Goal: Information Seeking & Learning: Learn about a topic

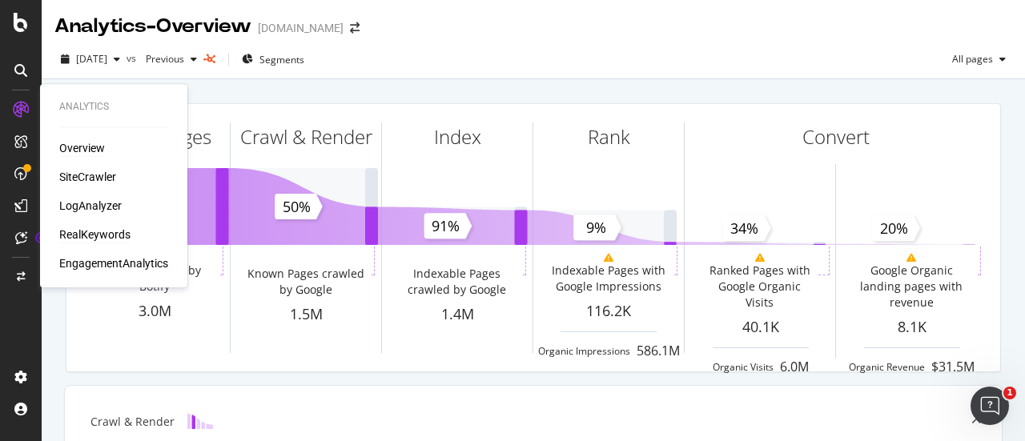
click at [62, 235] on div "RealKeywords" at bounding box center [94, 235] width 71 height 16
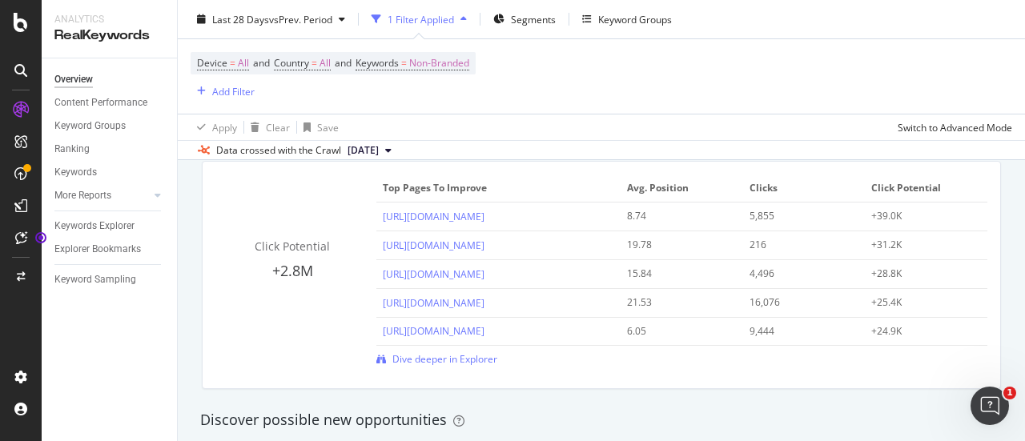
scroll to position [1158, 0]
click at [82, 143] on div "Ranking" at bounding box center [71, 149] width 35 height 17
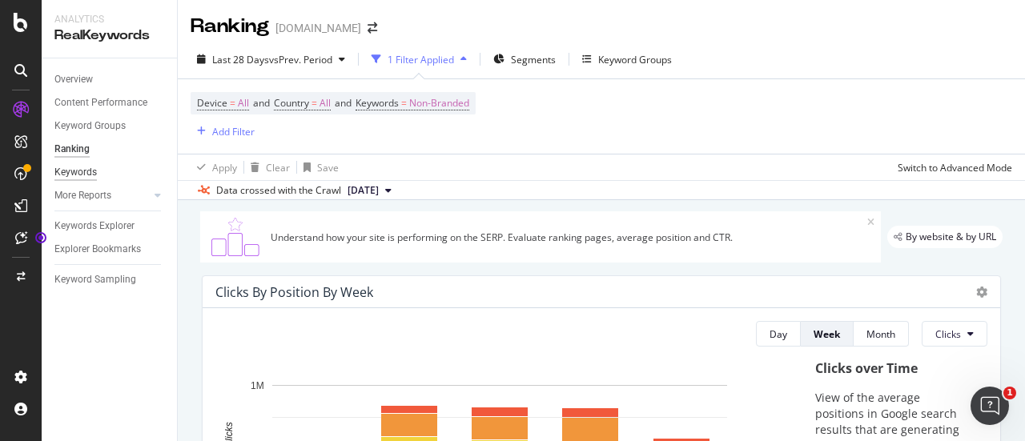
drag, startPoint x: 81, startPoint y: 175, endPoint x: 67, endPoint y: 174, distance: 13.6
click at [67, 174] on div "Keywords" at bounding box center [75, 172] width 42 height 17
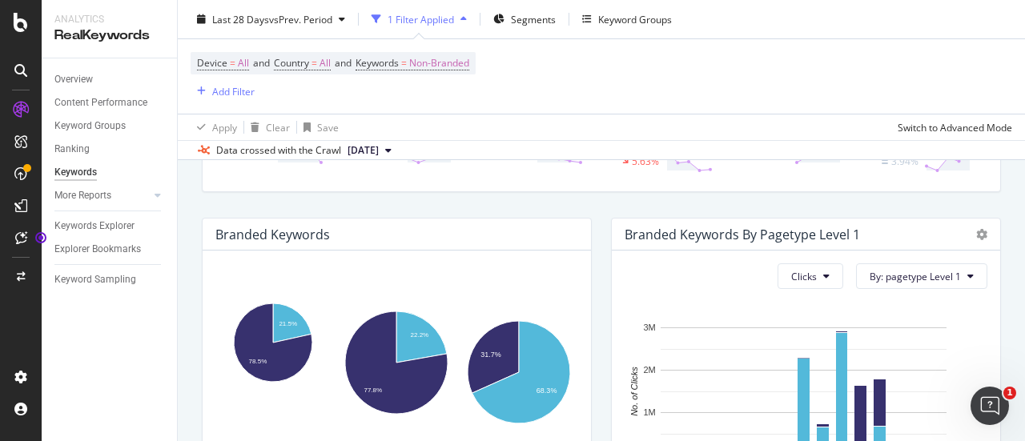
scroll to position [240, 0]
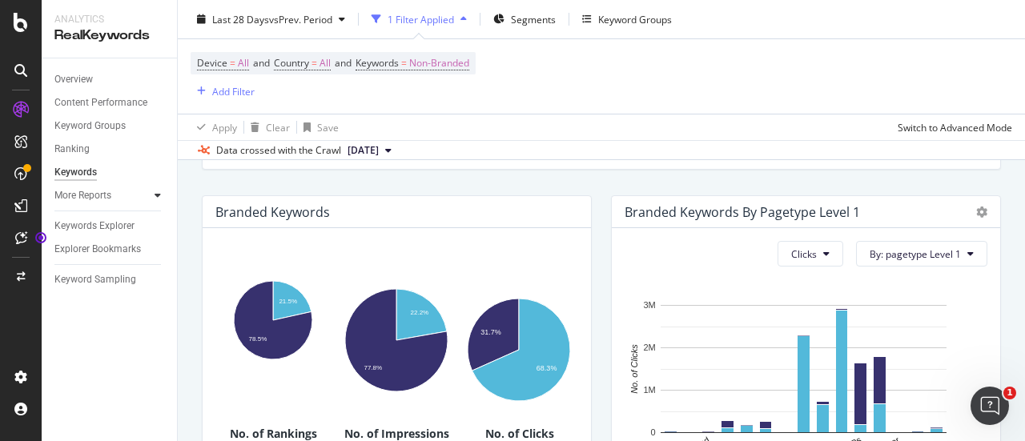
click at [156, 195] on icon at bounding box center [158, 196] width 6 height 10
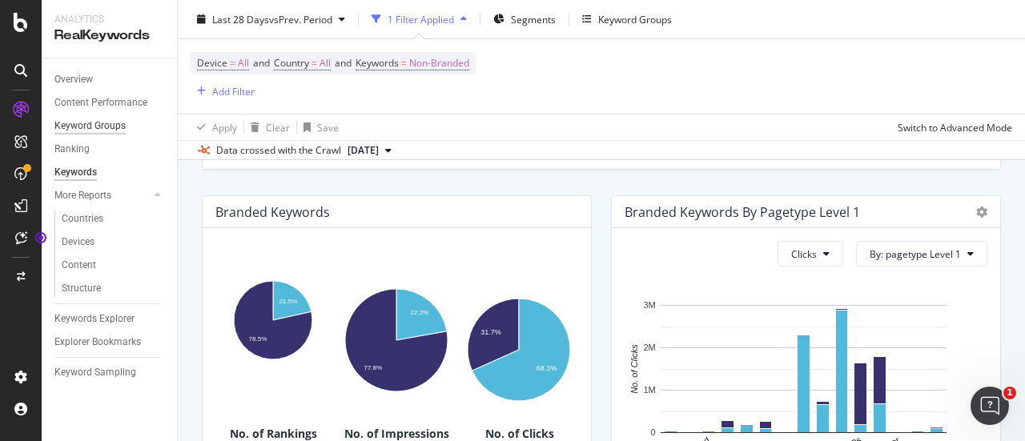
click at [91, 124] on div "Keyword Groups" at bounding box center [89, 126] width 71 height 17
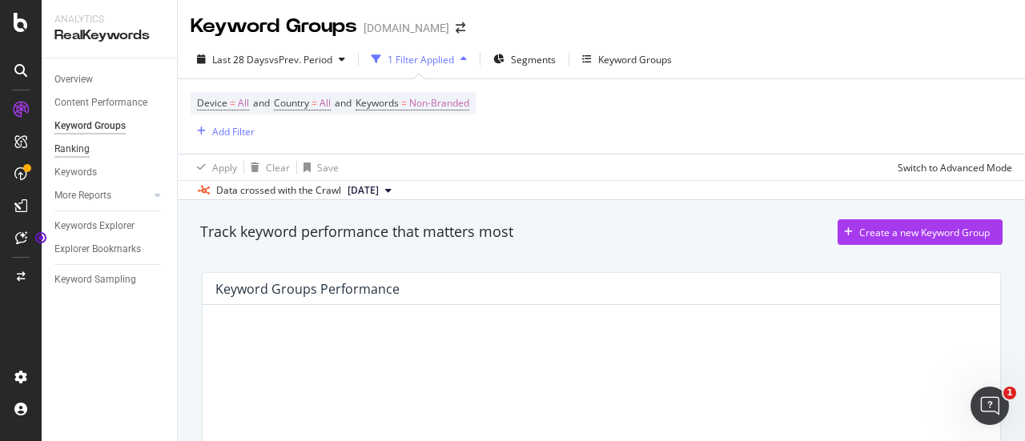
click at [71, 146] on div "Ranking" at bounding box center [71, 149] width 35 height 17
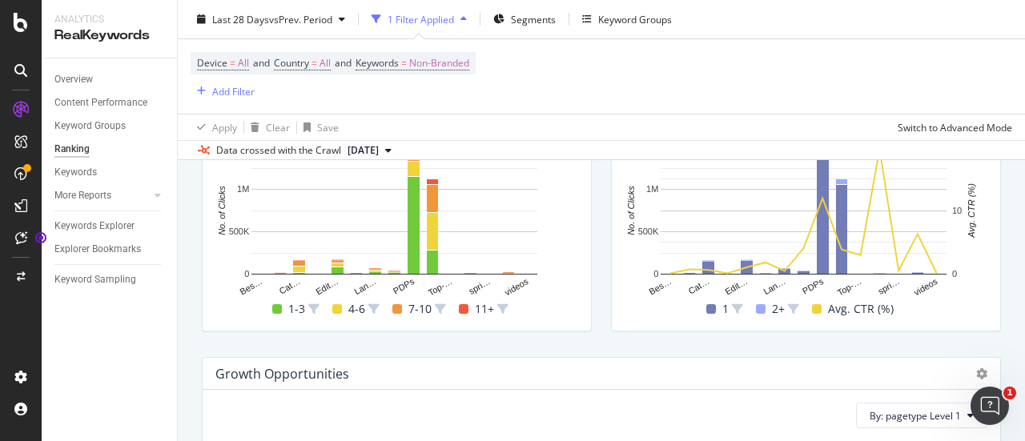
scroll to position [801, 0]
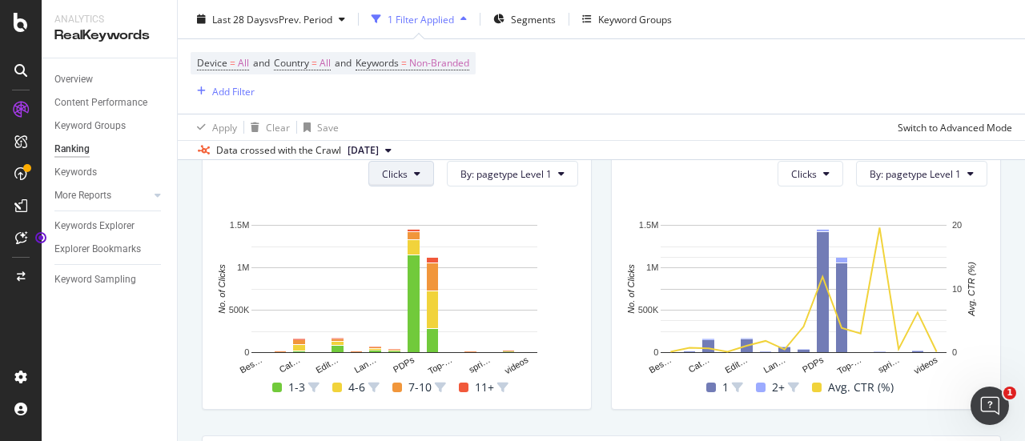
click at [423, 174] on button "Clicks" at bounding box center [401, 174] width 66 height 26
click at [477, 177] on span "By: pagetype Level 1" at bounding box center [506, 174] width 91 height 14
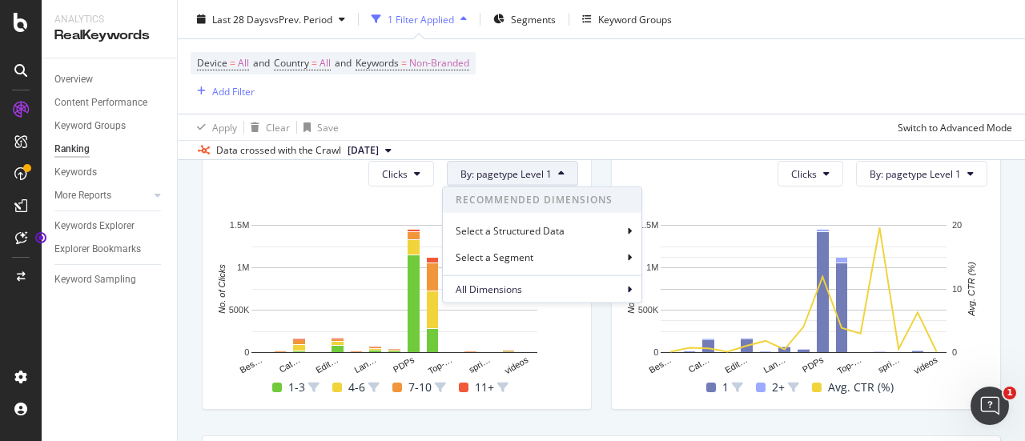
click at [477, 177] on span "By: pagetype Level 1" at bounding box center [506, 174] width 91 height 14
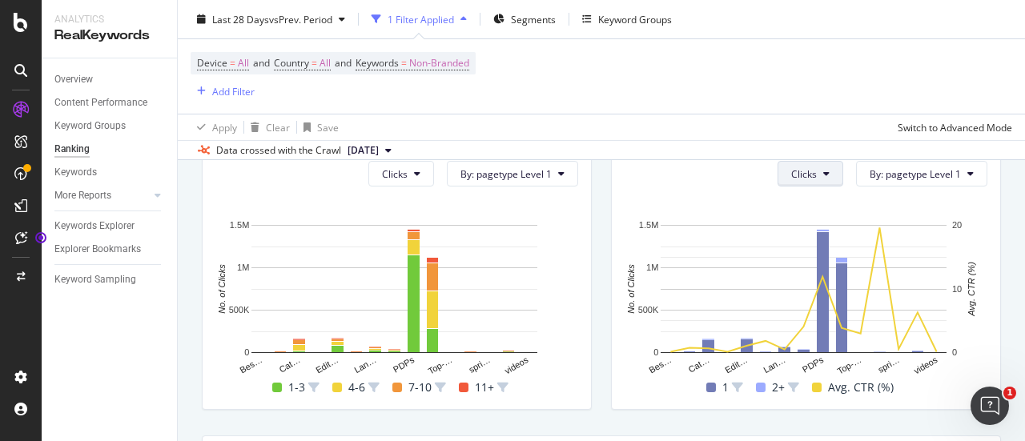
click at [809, 174] on button "Clicks" at bounding box center [811, 174] width 66 height 26
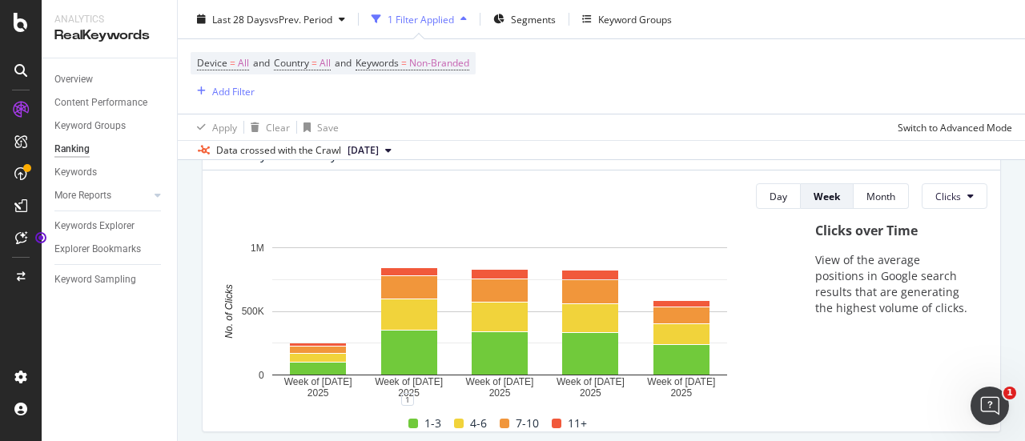
scroll to position [0, 0]
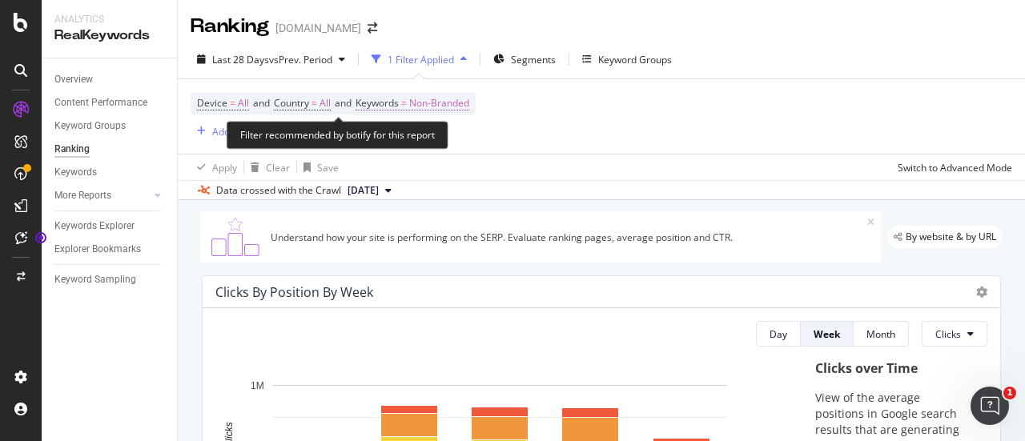
click at [455, 99] on span "Non-Branded" at bounding box center [439, 103] width 60 height 22
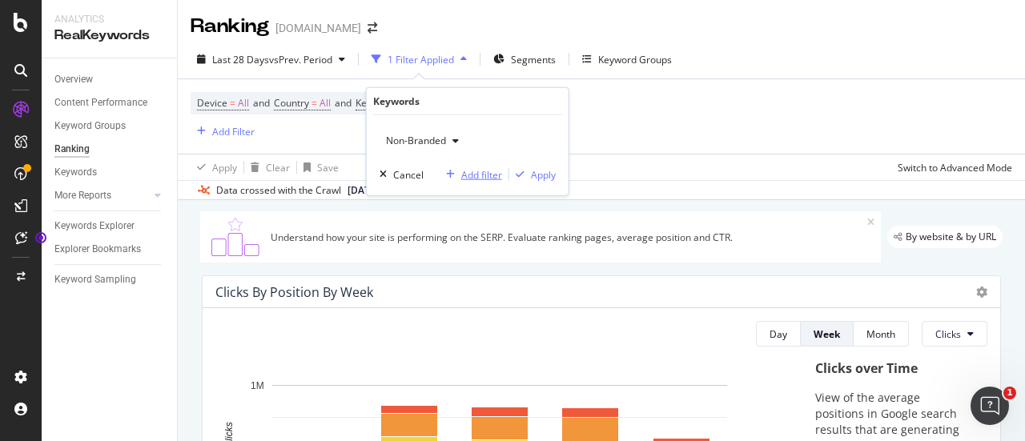
click at [477, 169] on div "Add filter" at bounding box center [481, 174] width 41 height 14
click at [242, 136] on div "Add Filter" at bounding box center [233, 132] width 42 height 14
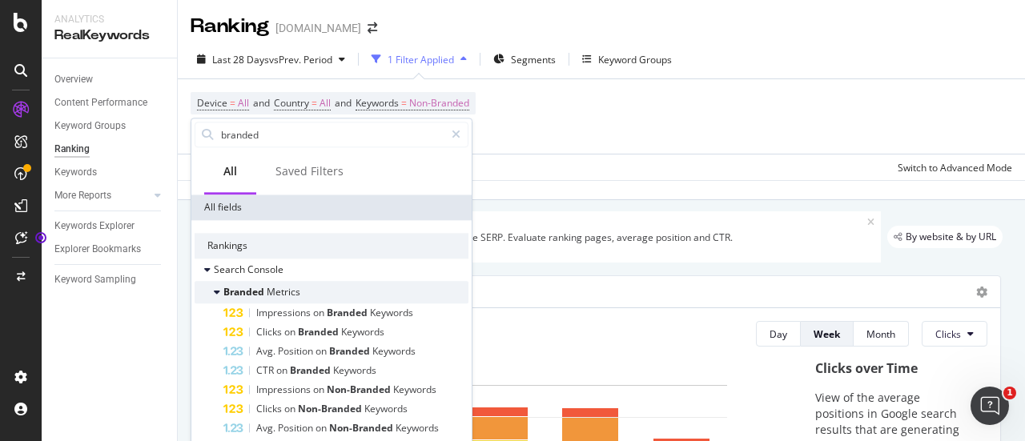
scroll to position [16, 0]
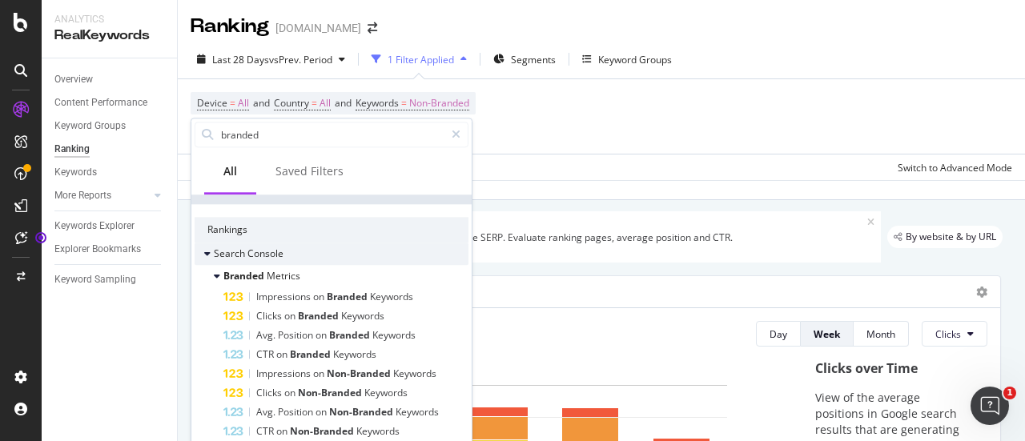
type input "branded"
click at [207, 252] on icon at bounding box center [207, 254] width 6 height 10
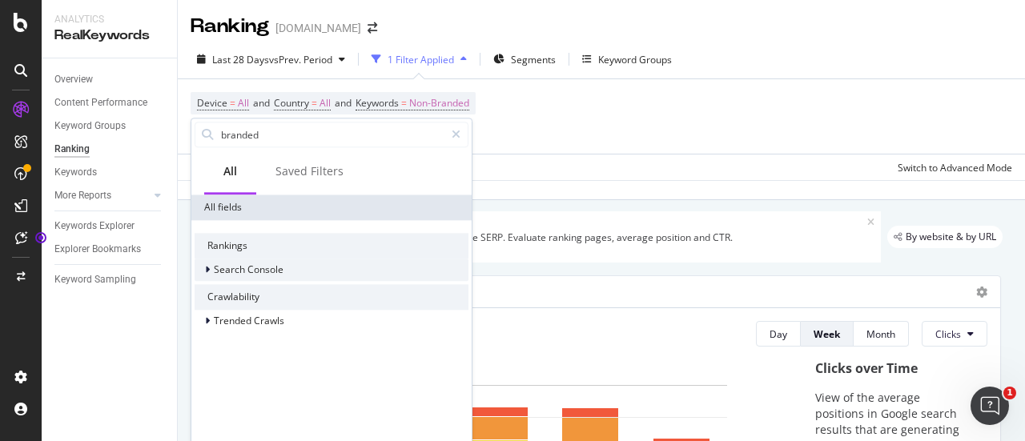
scroll to position [0, 0]
click at [205, 268] on icon at bounding box center [207, 270] width 5 height 10
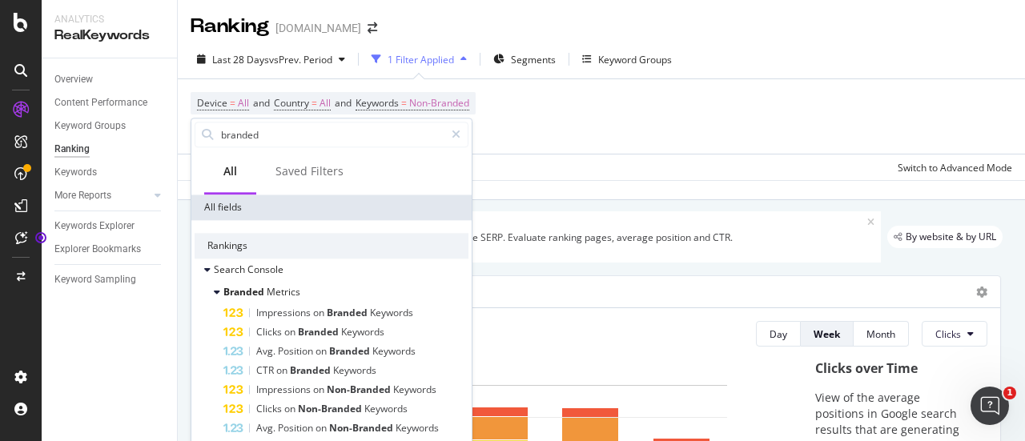
click at [522, 115] on div "Device = All and Country = All and Keywords = Non-Branded Add Filter" at bounding box center [602, 116] width 822 height 74
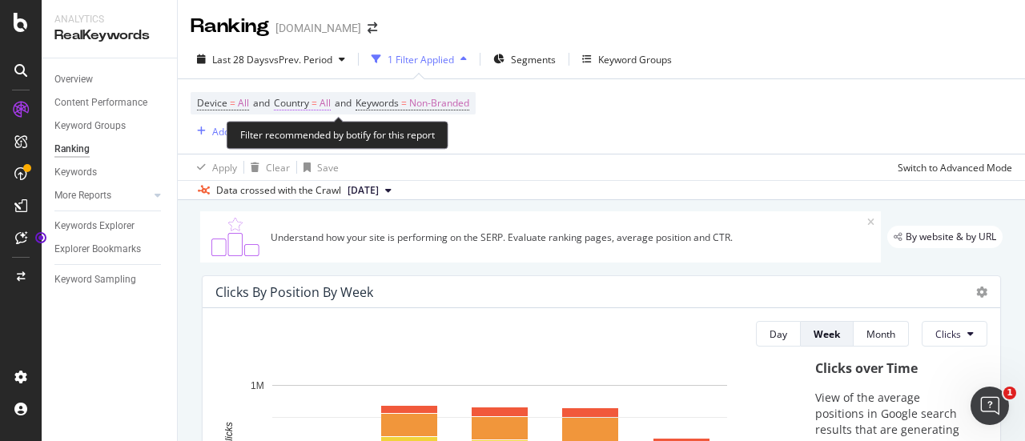
click at [327, 103] on span "All" at bounding box center [325, 103] width 11 height 22
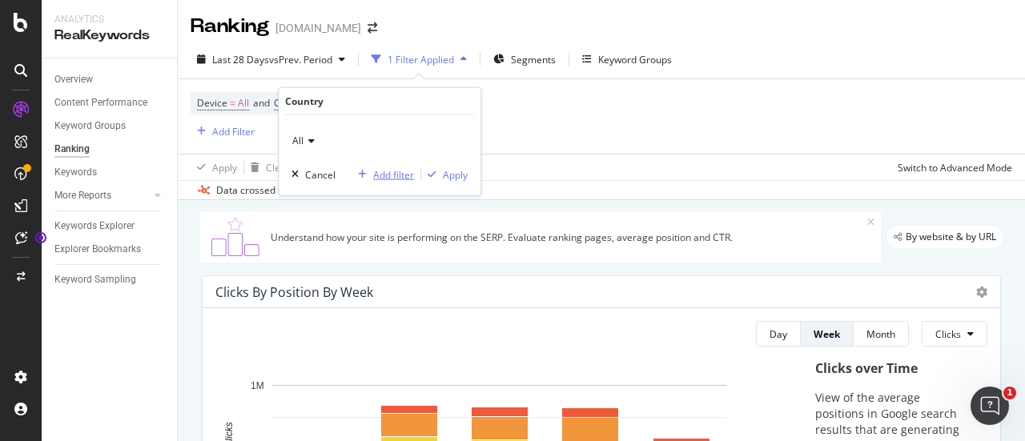
click at [372, 170] on div "button" at bounding box center [363, 175] width 22 height 10
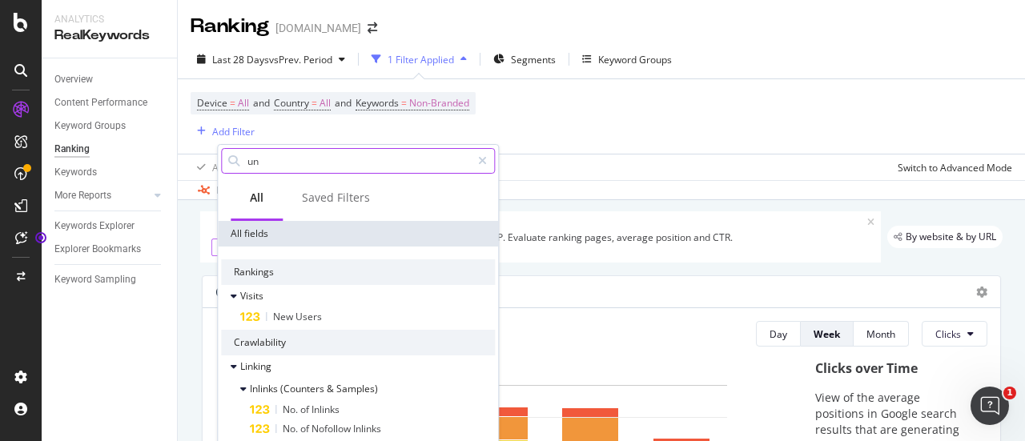
type input "u"
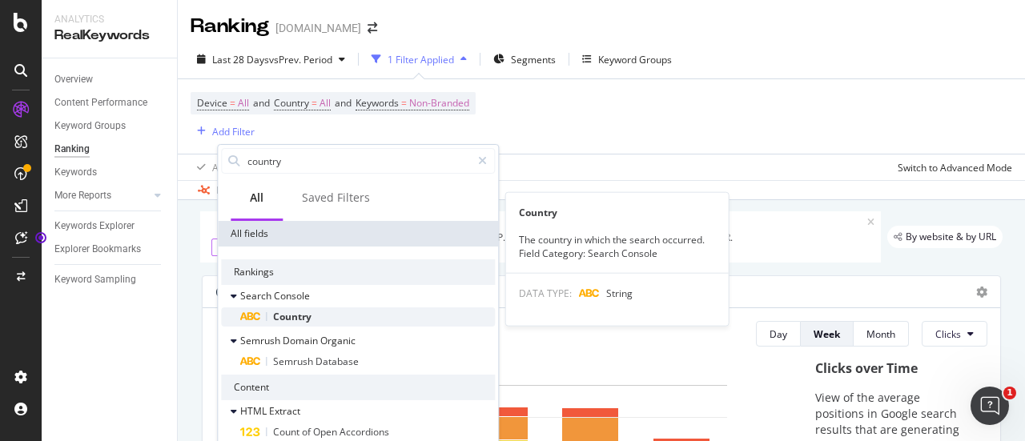
type input "country"
click at [312, 312] on span "Country" at bounding box center [292, 317] width 38 height 14
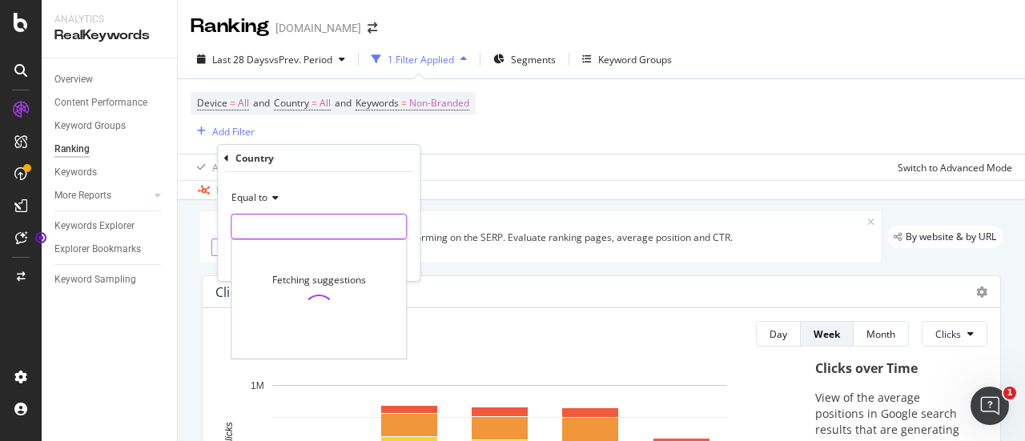
click at [276, 226] on input "text" at bounding box center [318, 227] width 175 height 26
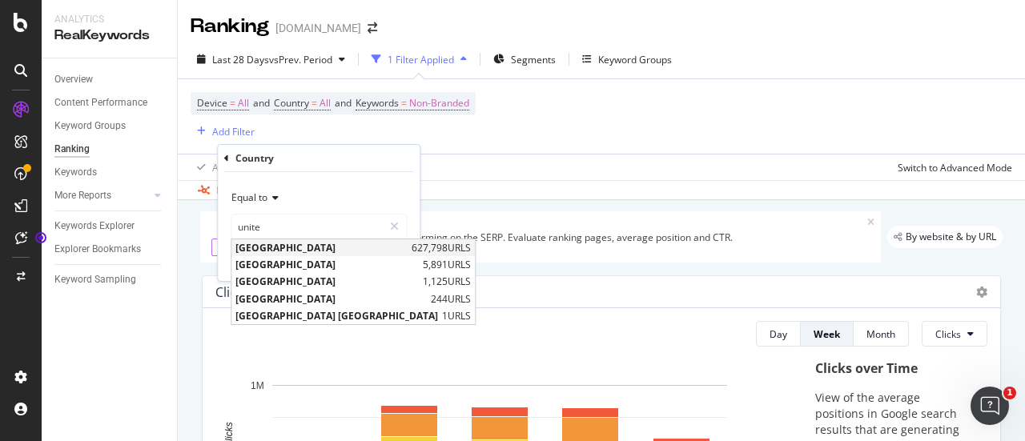
click at [287, 252] on span "[GEOGRAPHIC_DATA]" at bounding box center [321, 248] width 172 height 14
type input "[GEOGRAPHIC_DATA]"
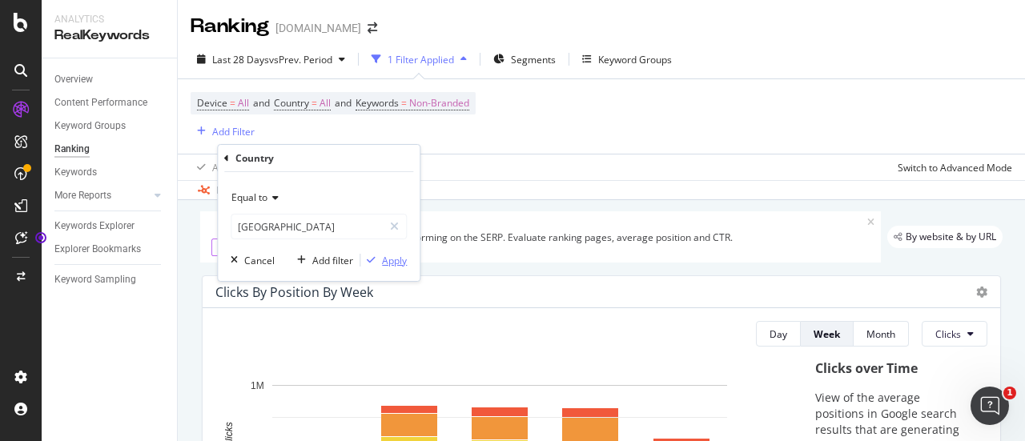
click at [400, 264] on div "Apply" at bounding box center [394, 261] width 25 height 14
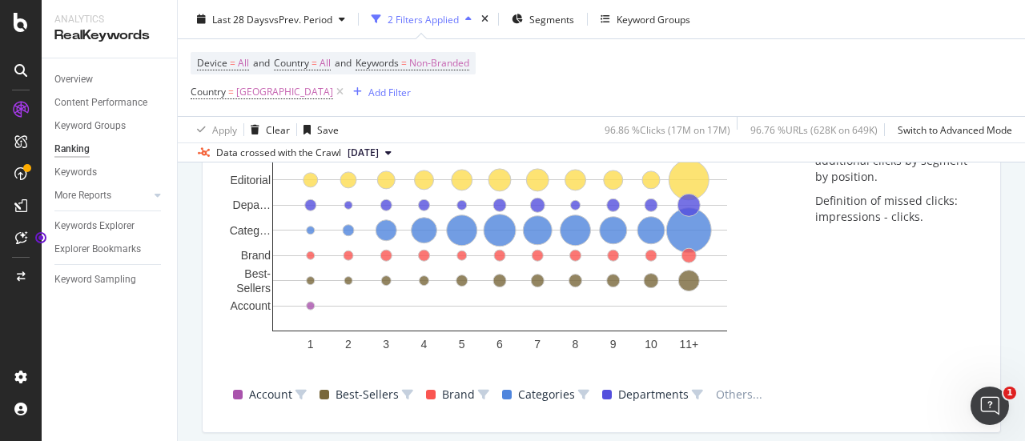
scroll to position [1402, 0]
